Goal: Communication & Community: Answer question/provide support

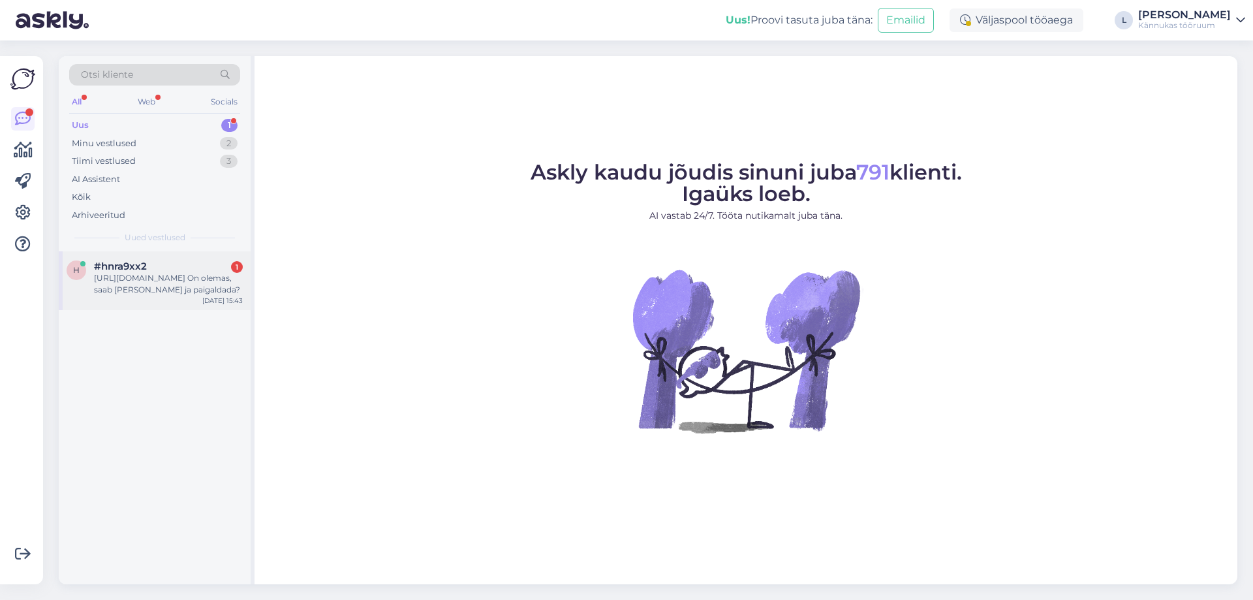
click at [171, 264] on div "#hnra9xx2 1" at bounding box center [168, 266] width 149 height 12
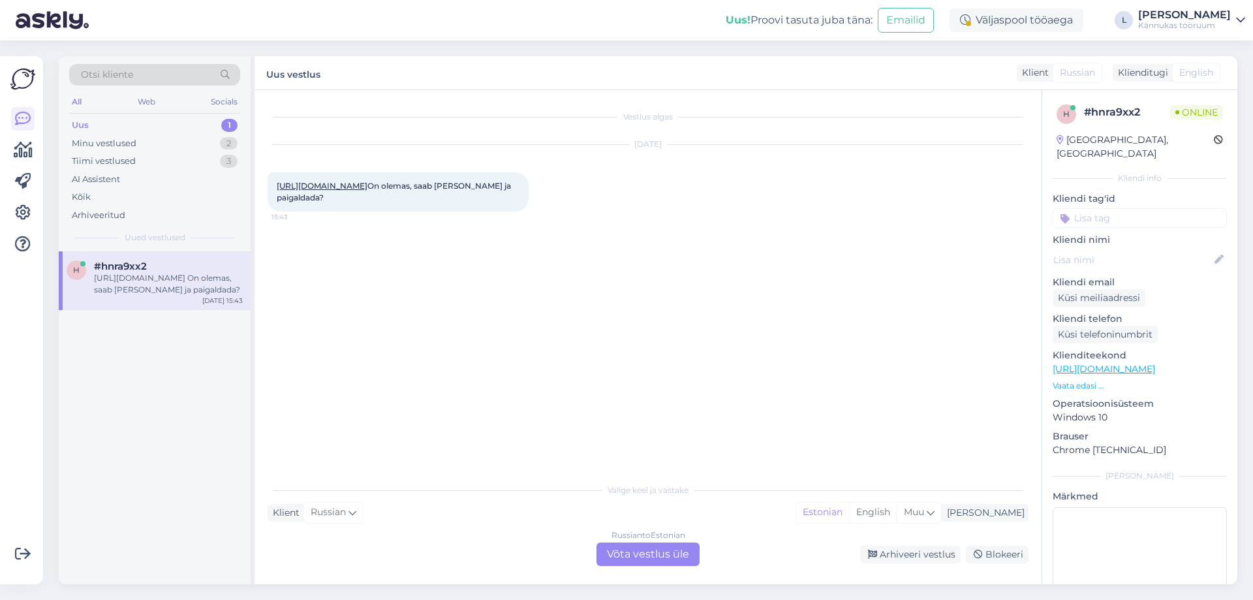
click at [362, 183] on link "[URL][DOMAIN_NAME]" at bounding box center [322, 186] width 91 height 10
click at [634, 555] on div "Russian to Estonian Võta vestlus üle" at bounding box center [647, 553] width 103 height 23
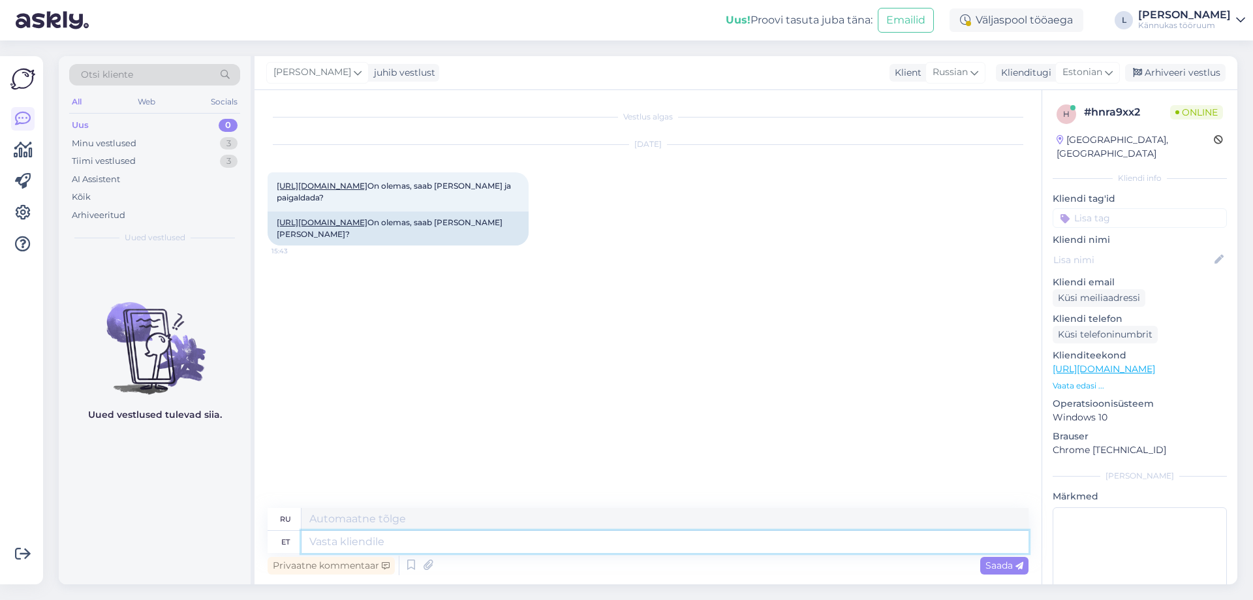
click at [390, 543] on textarea at bounding box center [664, 541] width 727 height 22
type textarea "Tere!"
type textarea "Привет!"
type textarea "Tere! Täname ki"
type textarea "Привет! [GEOGRAPHIC_DATA]."
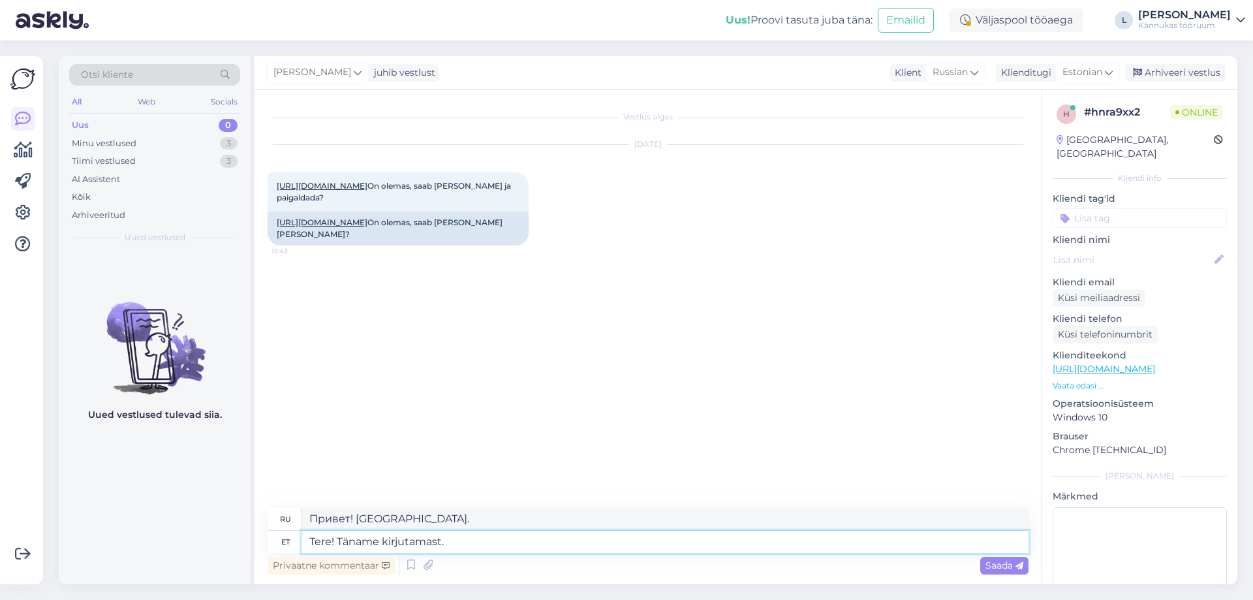
type textarea "Tere! Täname kirjutamast."
type textarea "Здравствуйте! Спасибо за письмо."
type textarea "Tere! Täname kirjutamast. Võimalik, e"
type textarea "Здравствуйте! Спасибо за письмо. Возможно,"
type textarea "Tere! Täname kirjutamast. Võimalik, et"
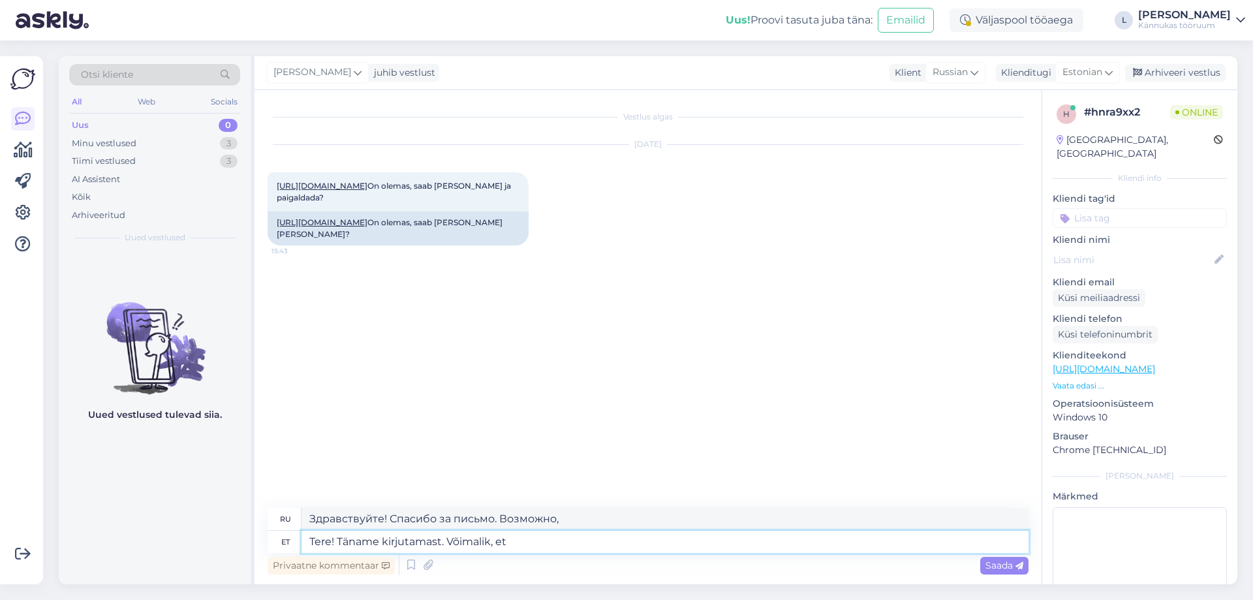
type textarea "Здравствуйте! [PERSON_NAME], что написали. Возможно,"
type textarea "Tere! Täname kirjutamast. Võimalik, et juba"
type textarea "Здравствуйте! [PERSON_NAME], что написали. Возможно, вы уже..."
type textarea "Tere! Täname kirjutamast. Võimalik, et juba rääkisime"
type textarea "Привет! [PERSON_NAME], что написали. Возможно, мы уже поговорили."
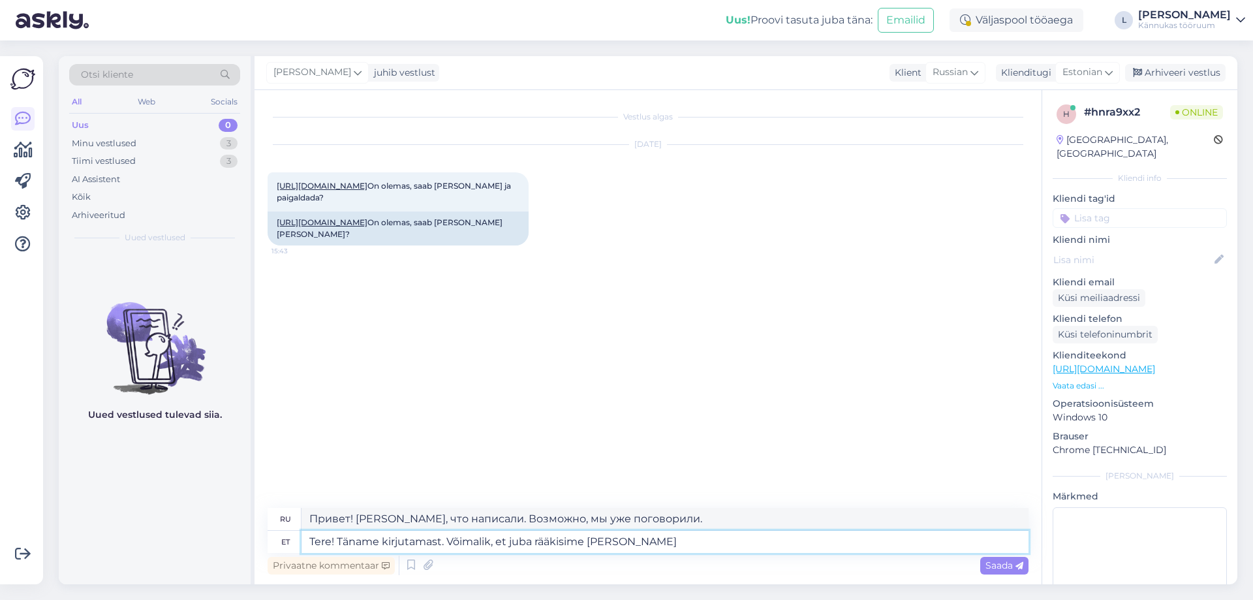
type textarea "Tere! Täname kirjutamast. Võimalik, et juba rääkisime [PERSON_NAME]"
type textarea "Здравствуйте! [PERSON_NAME], что написали. Возможно, мы уже с вами общались."
type textarea "Tere! Täname kirjutamast. Võimalik, et juba rääkisime [PERSON_NAME]. Aga"
type textarea "Здравствуйте! [PERSON_NAME], что написали. Возможно, мы уже с вами общались. Но…"
type textarea "Tere! Täname kirjutamast. Võimalik, et juba rääkisime [PERSON_NAME]. Aga jah,"
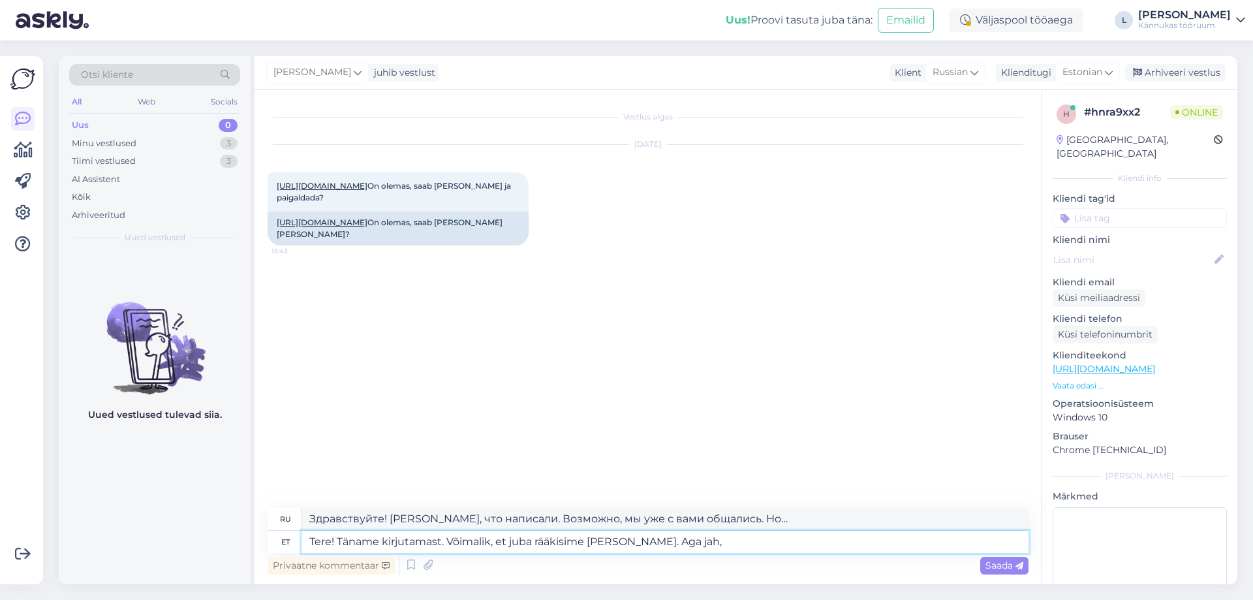
type textarea "Здравствуйте! [PERSON_NAME], что написали. Возможно, мы уже с вами общались. Но…"
type textarea "Tere! Täname kirjutamast. Võimalik, et juba rääkisime [PERSON_NAME]. Aga jah,"
type textarea "Здравствуйте! [PERSON_NAME], что написали. Возможно, мы уже с вами общались. Но…"
type textarea "Tere! Täname kirjutamast. Võimalik, et juba rääkisime [PERSON_NAME]. Aga jah, v…"
type textarea "Здравствуйте! [PERSON_NAME], что написали. Возможно, мы уже с вами общались. Но…"
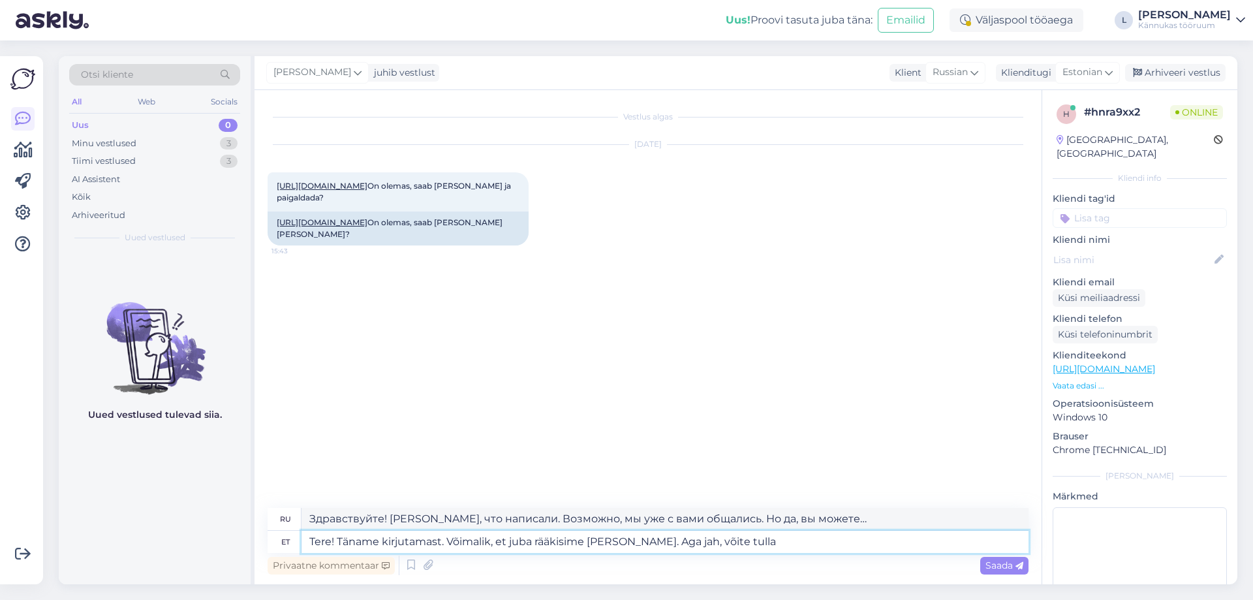
type textarea "Tere! Täname kirjutamast. Võimalik, et juba rääkisime [PERSON_NAME]. Aga jah, v…"
type textarea "Здравствуйте! [PERSON_NAME], что написали. Возможно, мы уже с вами общались. Но…"
type textarea "Tere! Täname kirjutamast. Võimalik, et juba rääkisime [PERSON_NAME]. Aga jah, v…"
type textarea "Здравствуйте! [PERSON_NAME], что написали. Возможно, мы уже с вами общались. Но…"
type textarea "Tere! Täname kirjutamast. Võimalik, et juba rääkisime [PERSON_NAME]. Aga jah, v…"
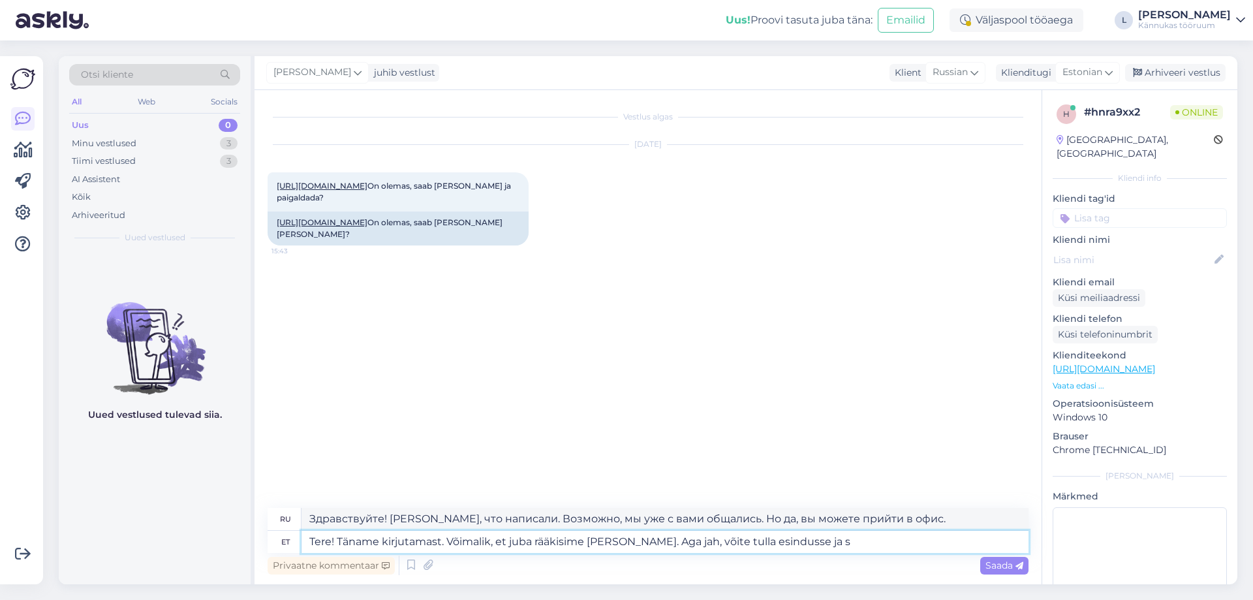
type textarea "Здравствуйте! [PERSON_NAME], что написали. Возможно, мы уже с вами говорили. Но…"
type textarea "Tere! Täname kirjutamast. Võimalik, et juba rääkisime [PERSON_NAME]. Aga jah, v…"
type textarea "Здравствуйте! [PERSON_NAME], что написали. Возможно, мы уже с вами общались. Но…"
type textarea "Tere! Täname kirjutamast. Võimalik, et juba rääkisime [PERSON_NAME]. Aga jah, v…"
type textarea "Здравствуйте! [PERSON_NAME], что написали. Возможно, мы уже с вами общались. Но…"
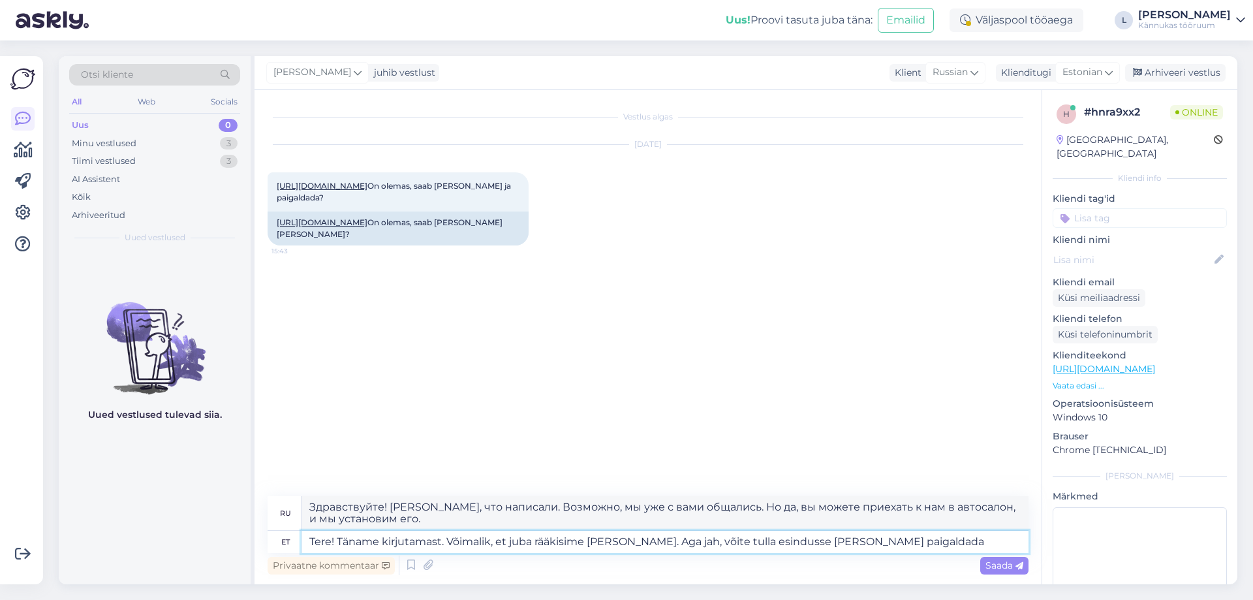
type textarea "Tere! Täname kirjutamast. Võimalik, et juba rääkisime [PERSON_NAME]. Aga jah, v…"
type textarea "Здравствуйте! [PERSON_NAME], что написали. Возможно, мы уже с вами общались. Но…"
type textarea "Tere! Täname kirjutamast. Võimalik, et juba rääkisime [PERSON_NAME]. Aga jah, v…"
click at [997, 566] on span "Saada" at bounding box center [1004, 565] width 38 height 12
